Goal: Task Accomplishment & Management: Manage account settings

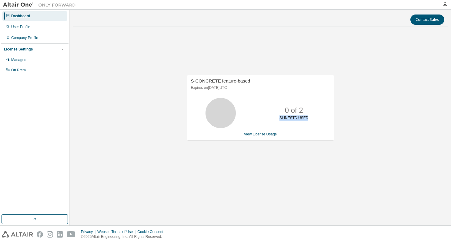
drag, startPoint x: 282, startPoint y: 118, endPoint x: 310, endPoint y: 117, distance: 28.5
click at [310, 117] on div "0 of 2 SLINESTD USED" at bounding box center [294, 113] width 48 height 30
drag, startPoint x: 310, startPoint y: 117, endPoint x: 274, endPoint y: 122, distance: 36.7
click at [274, 122] on div "0 of 2 SLINESTD USED" at bounding box center [294, 113] width 48 height 30
drag, startPoint x: 190, startPoint y: 87, endPoint x: 240, endPoint y: 88, distance: 50.0
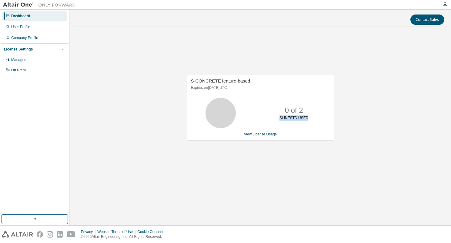
click at [240, 88] on p "Expires on [DATE] UTC" at bounding box center [259, 87] width 137 height 5
drag, startPoint x: 240, startPoint y: 88, endPoint x: 257, endPoint y: 133, distance: 47.8
click at [248, 113] on div "0 of 2 SLINESTD USED" at bounding box center [260, 113] width 146 height 30
drag, startPoint x: 282, startPoint y: 118, endPoint x: 311, endPoint y: 116, distance: 29.4
click at [311, 116] on div "0 of 2 SLINESTD USED" at bounding box center [294, 113] width 48 height 30
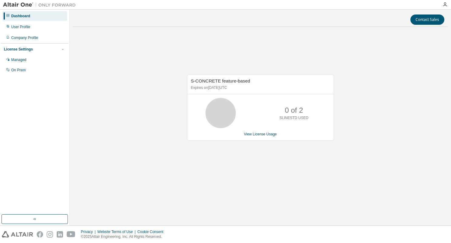
drag, startPoint x: 311, startPoint y: 116, endPoint x: 281, endPoint y: 109, distance: 31.1
click at [281, 109] on div "0 of 2 SLINESTD USED" at bounding box center [294, 113] width 48 height 30
click at [259, 133] on link "View License Usage" at bounding box center [260, 134] width 33 height 4
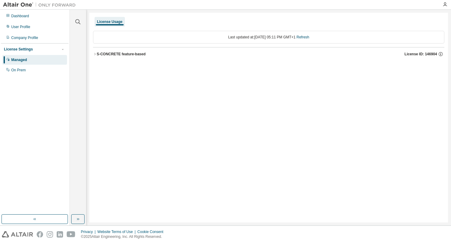
click at [242, 39] on div "Last updated at: [DATE] 05:11 PM GMT+1 Refresh" at bounding box center [268, 37] width 351 height 13
drag, startPoint x: 254, startPoint y: 36, endPoint x: 270, endPoint y: 35, distance: 16.1
click at [270, 35] on div "Last updated at: [DATE] 05:11 PM GMT+1 Refresh" at bounding box center [268, 37] width 351 height 13
drag, startPoint x: 270, startPoint y: 35, endPoint x: 256, endPoint y: 37, distance: 14.3
click at [256, 37] on div "Last updated at: [DATE] 05:11 PM GMT+1 Refresh" at bounding box center [268, 37] width 351 height 13
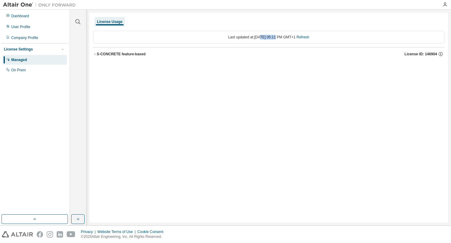
click at [137, 53] on div "S-CONCRETE feature-based" at bounding box center [121, 54] width 49 height 5
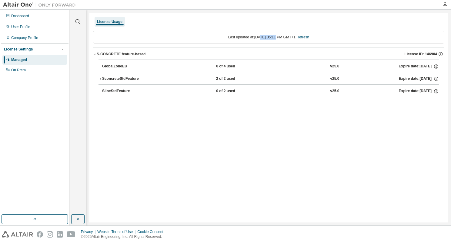
click at [103, 78] on div "SconcreteStdFeature" at bounding box center [129, 78] width 55 height 5
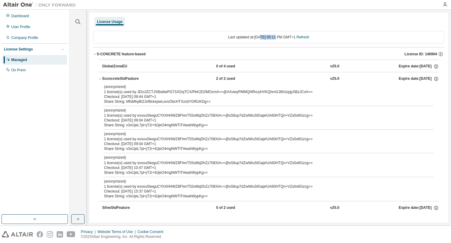
click at [102, 77] on div "SconcreteStdFeature" at bounding box center [129, 78] width 55 height 5
